Goal: Task Accomplishment & Management: Manage account settings

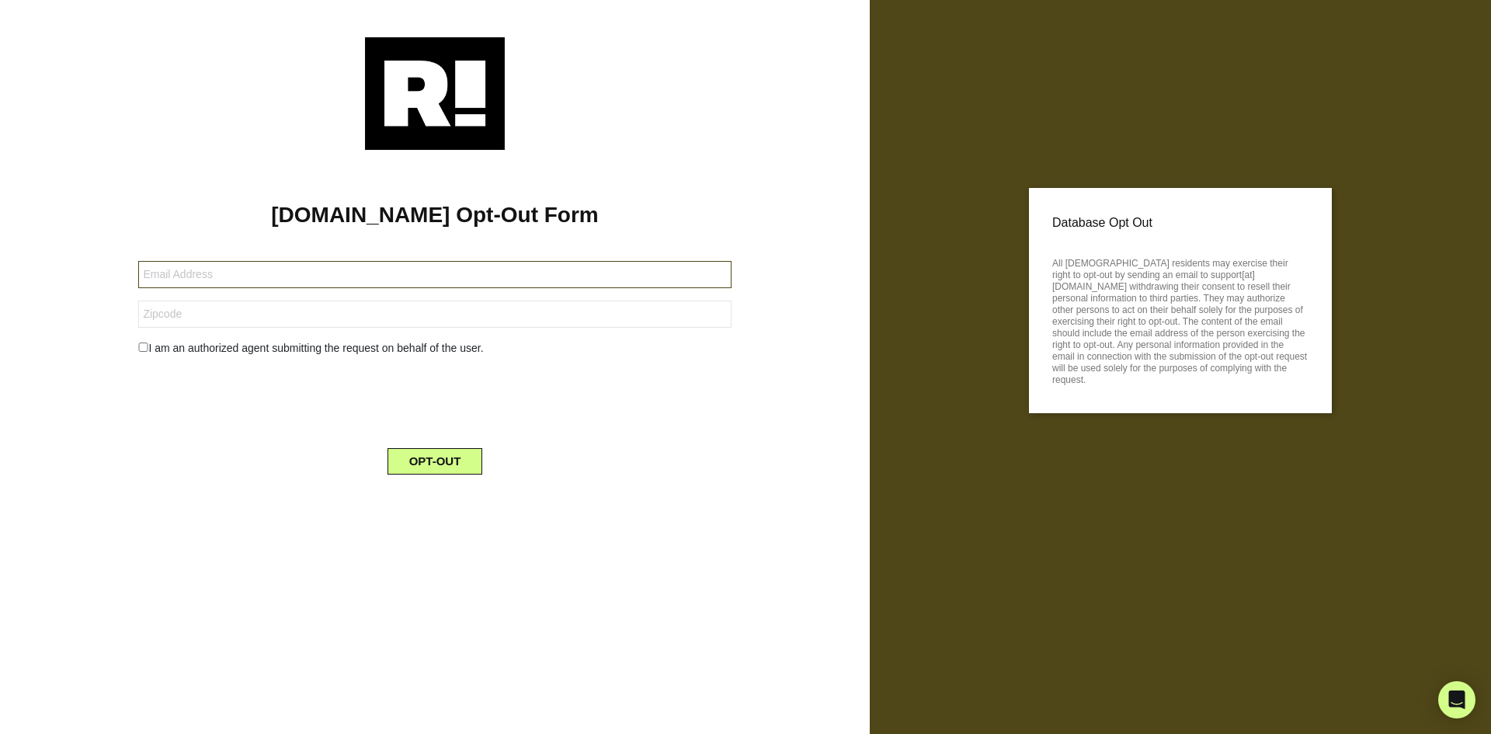
click at [192, 273] on input "text" at bounding box center [434, 274] width 593 height 27
type input "[EMAIL_ADDRESS][DOMAIN_NAME]"
type input "95039"
click at [203, 471] on div "OPT-OUT" at bounding box center [435, 451] width 616 height 45
click at [417, 457] on button "OPT-OUT" at bounding box center [436, 461] width 96 height 26
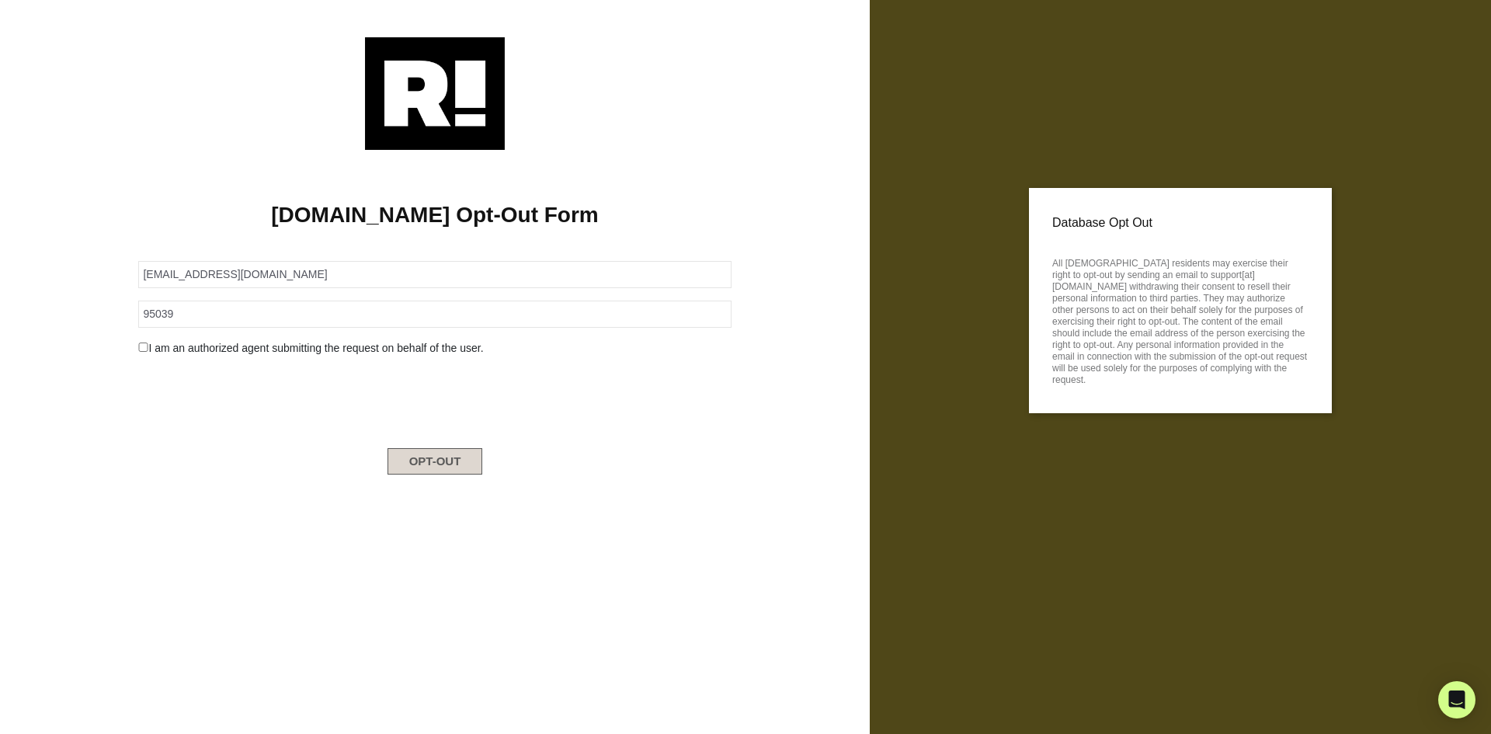
click at [436, 457] on button "OPT-OUT" at bounding box center [436, 461] width 96 height 26
